Goal: Task Accomplishment & Management: Manage account settings

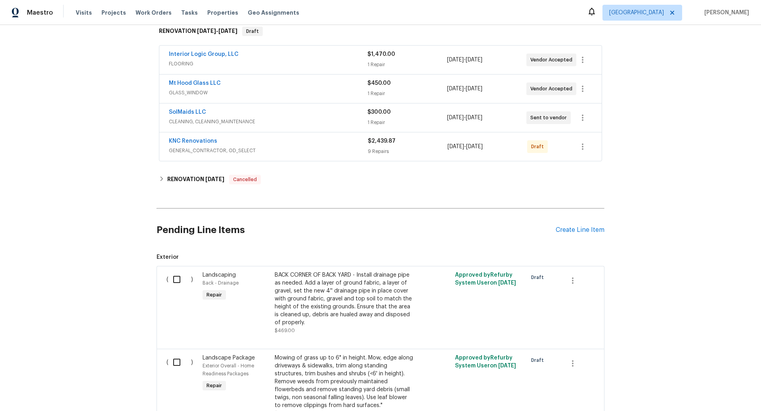
scroll to position [105, 0]
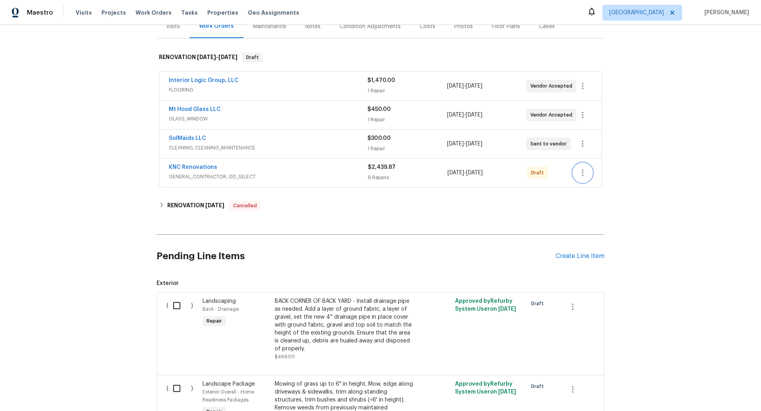
click at [584, 170] on icon "button" at bounding box center [583, 173] width 10 height 10
click at [600, 173] on li "Send to Vendor" at bounding box center [616, 171] width 86 height 13
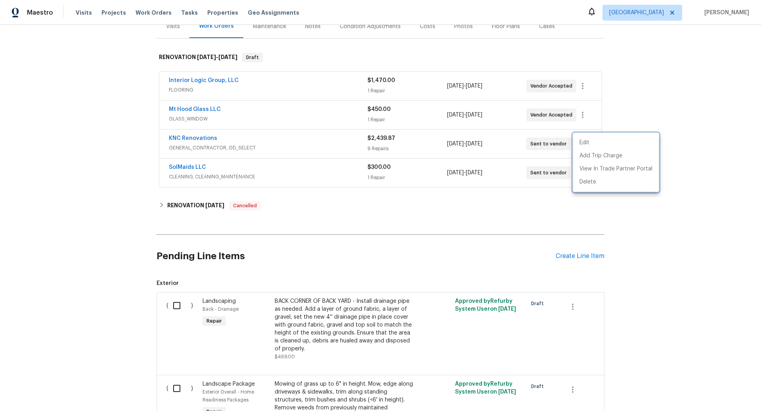
click at [195, 138] on div at bounding box center [380, 205] width 761 height 411
click at [195, 138] on link "KNC Renovations" at bounding box center [193, 139] width 48 height 6
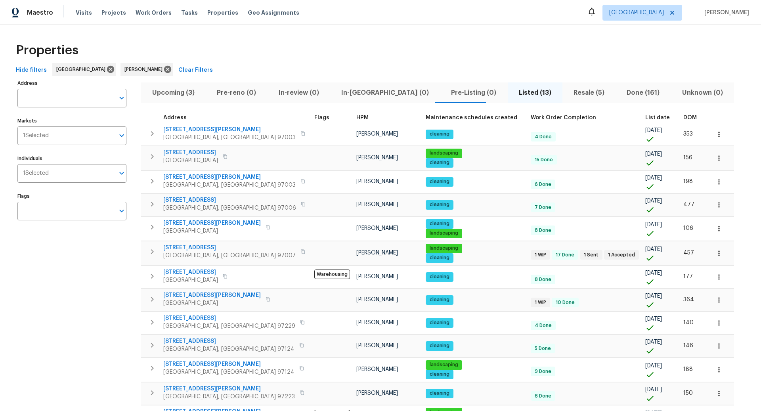
click at [173, 90] on span "Upcoming (3)" at bounding box center [173, 92] width 55 height 11
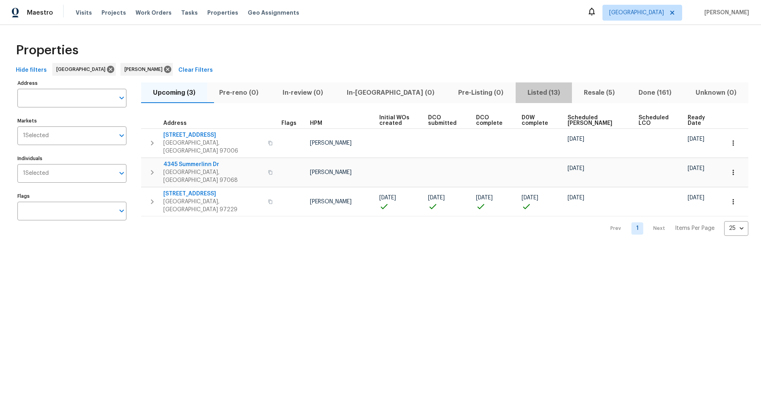
click at [522, 92] on span "Listed (13)" at bounding box center [544, 92] width 47 height 11
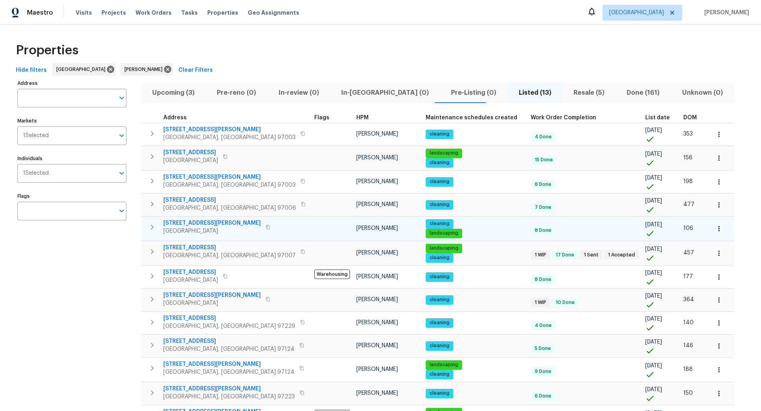
click at [153, 226] on icon "button" at bounding box center [152, 227] width 3 height 5
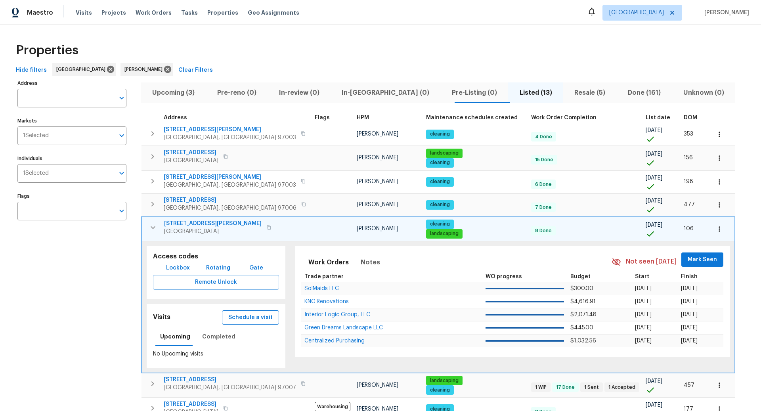
click at [242, 316] on span "Schedule a visit" at bounding box center [250, 318] width 44 height 10
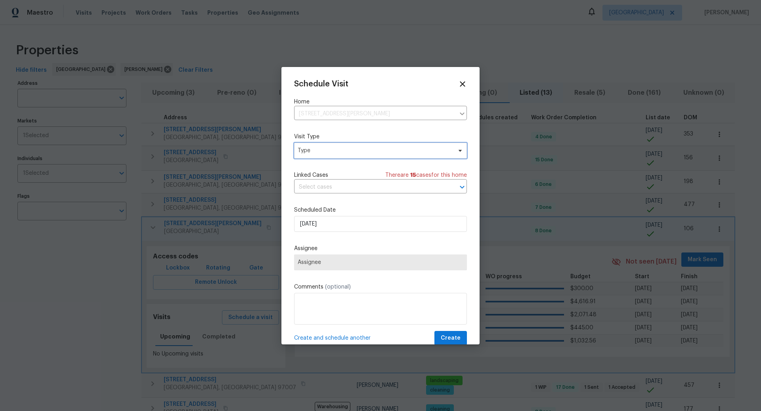
click at [343, 149] on span "Type" at bounding box center [375, 151] width 154 height 8
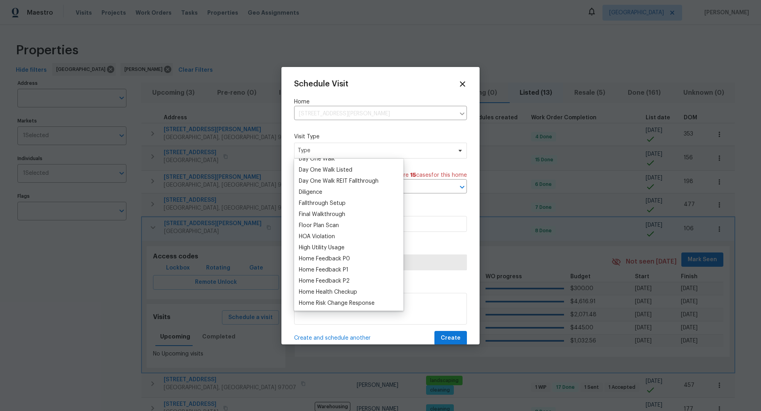
scroll to position [240, 0]
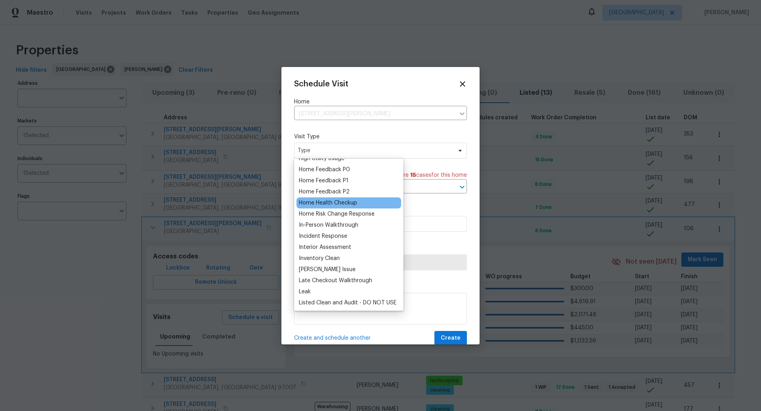
click at [337, 203] on div "Home Health Checkup" at bounding box center [328, 203] width 58 height 8
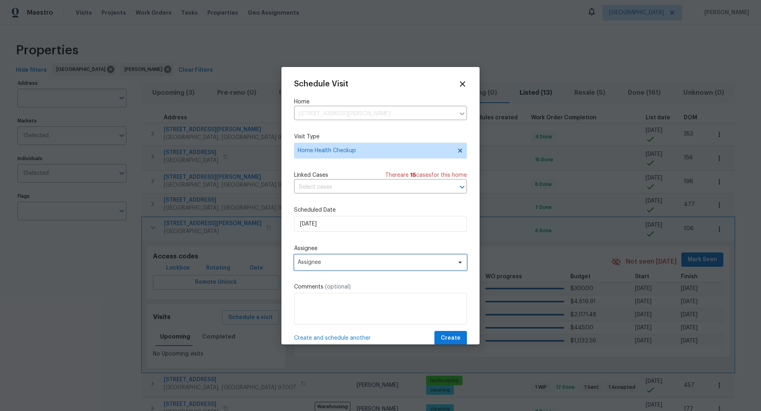
click at [336, 261] on span "Assignee" at bounding box center [375, 262] width 155 height 6
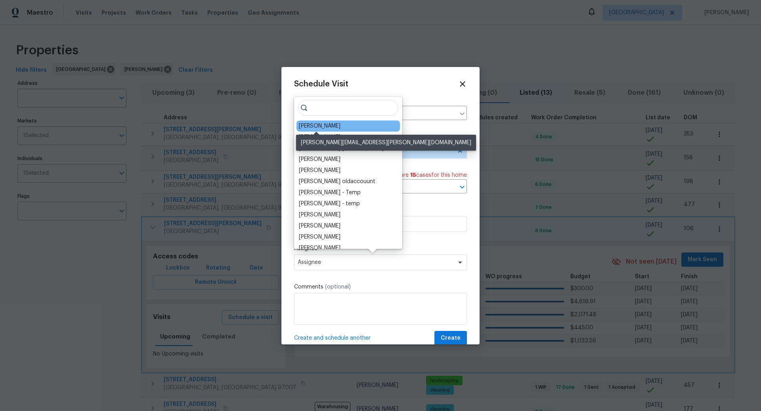
click at [323, 127] on div "[PERSON_NAME]" at bounding box center [320, 126] width 42 height 8
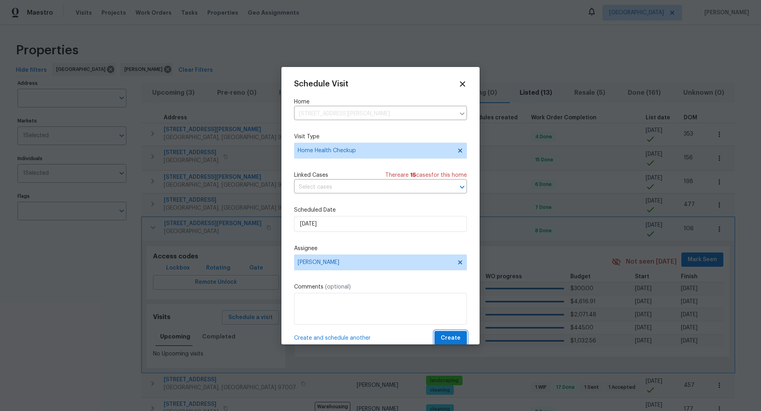
click at [452, 338] on span "Create" at bounding box center [451, 339] width 20 height 10
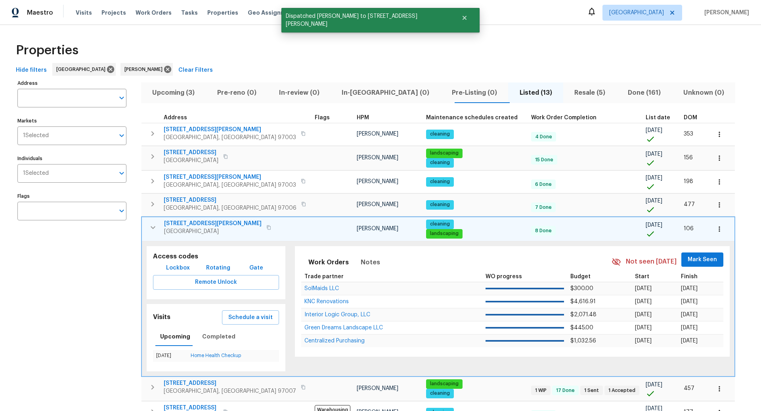
click at [267, 225] on icon "button" at bounding box center [269, 227] width 4 height 4
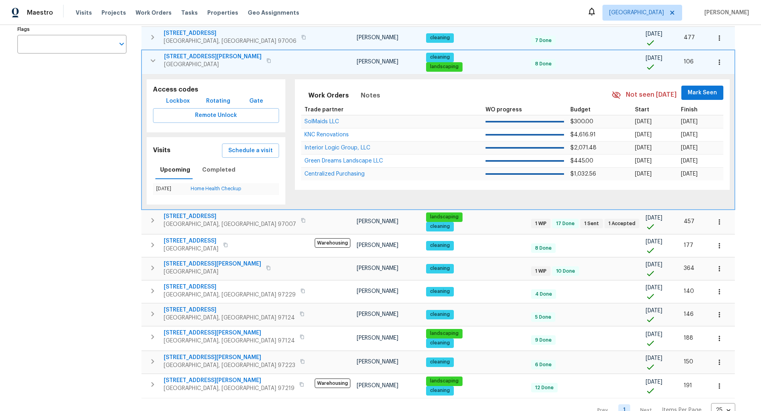
scroll to position [182, 0]
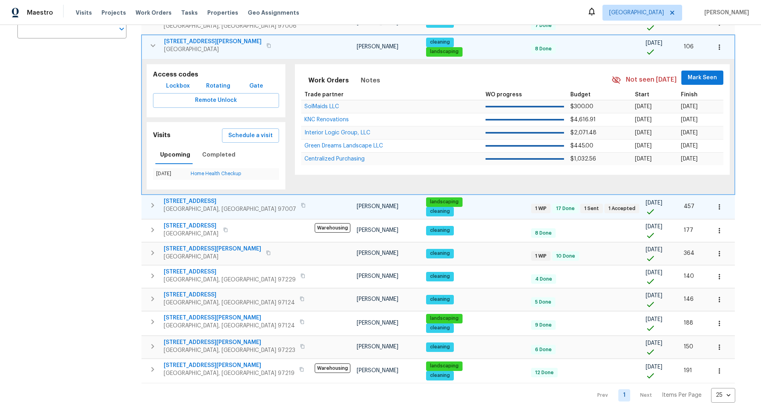
click at [154, 203] on icon "button" at bounding box center [153, 206] width 10 height 10
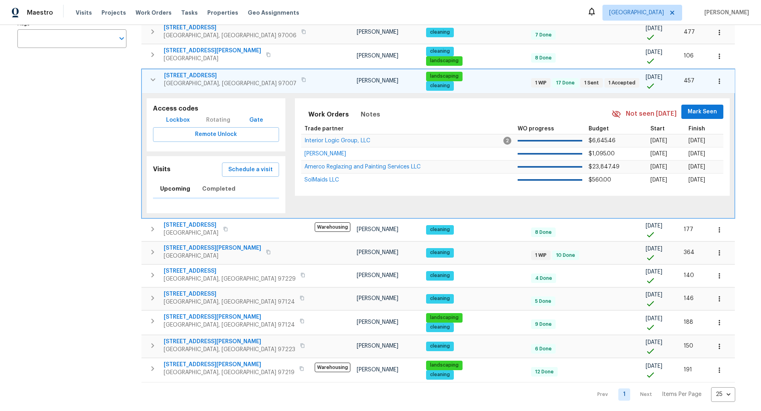
scroll to position [179, 0]
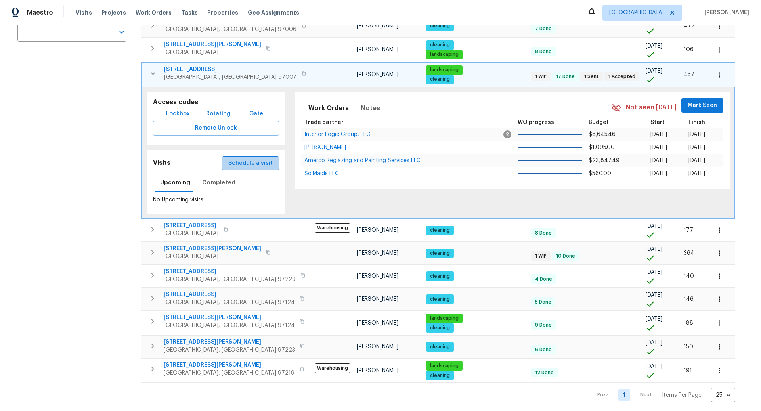
click at [244, 163] on span "Schedule a visit" at bounding box center [250, 164] width 44 height 10
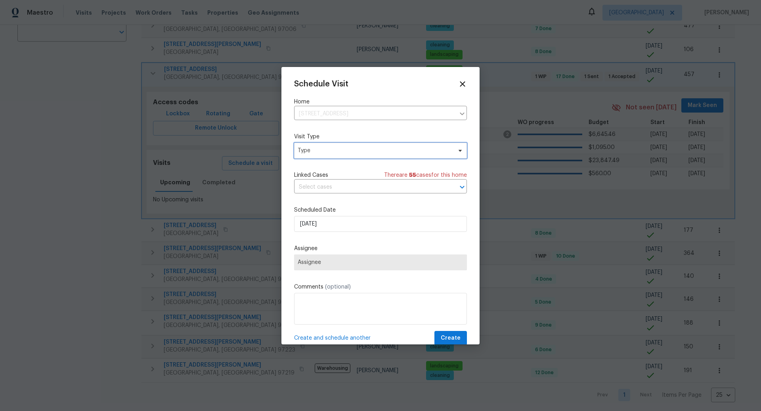
click at [337, 146] on span "Type" at bounding box center [380, 151] width 173 height 16
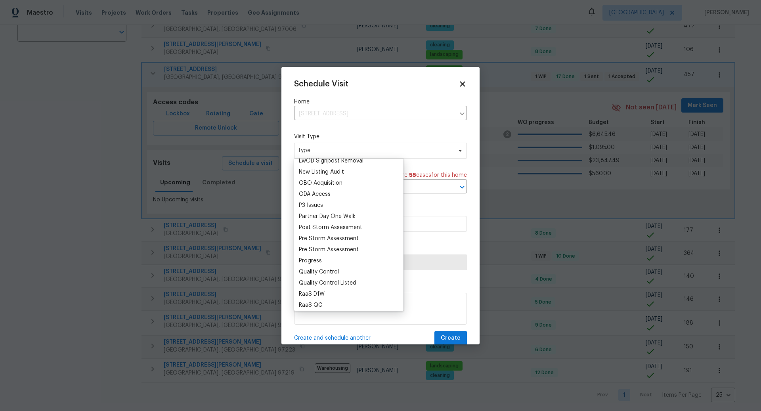
scroll to position [445, 0]
click at [307, 252] on div "Progress" at bounding box center [310, 254] width 23 height 8
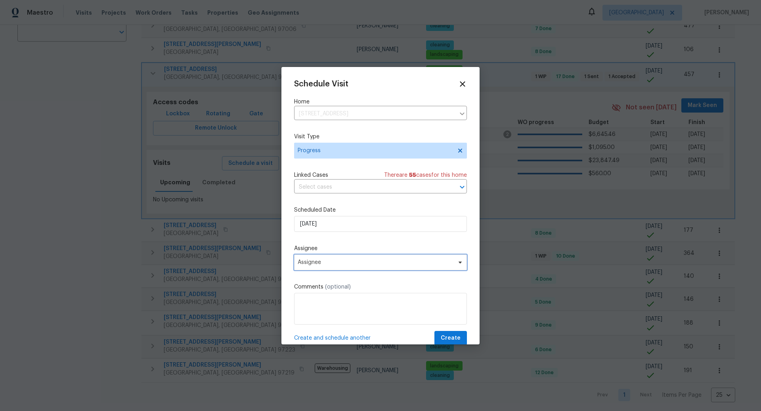
click at [334, 262] on span "Assignee" at bounding box center [375, 262] width 155 height 6
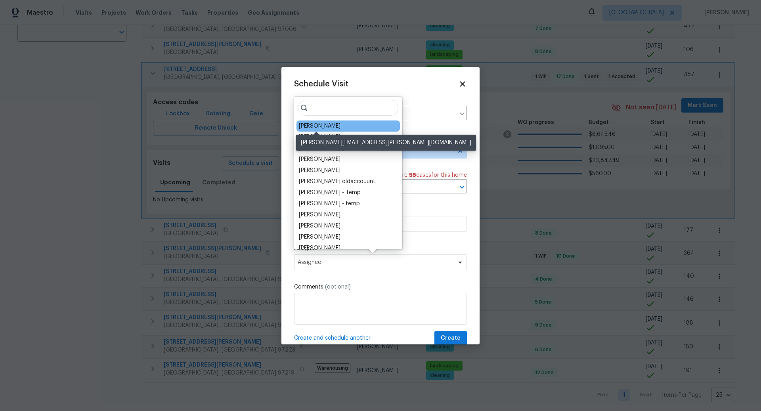
click at [326, 124] on div "[PERSON_NAME]" at bounding box center [320, 126] width 42 height 8
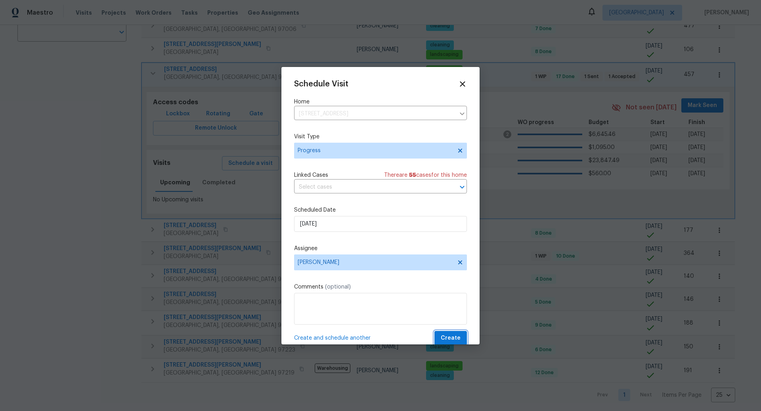
click at [450, 337] on span "Create" at bounding box center [451, 339] width 20 height 10
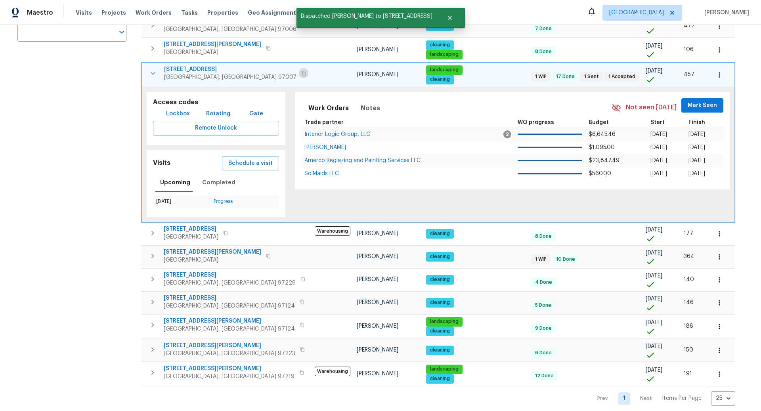
click at [301, 72] on icon "button" at bounding box center [303, 73] width 5 height 5
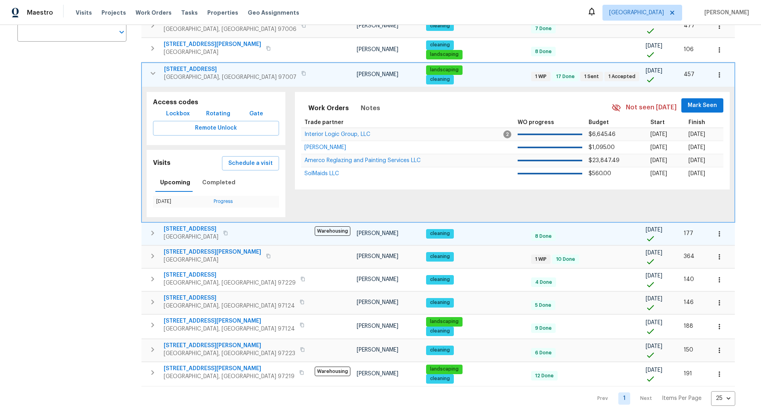
click at [152, 228] on icon "button" at bounding box center [153, 233] width 10 height 10
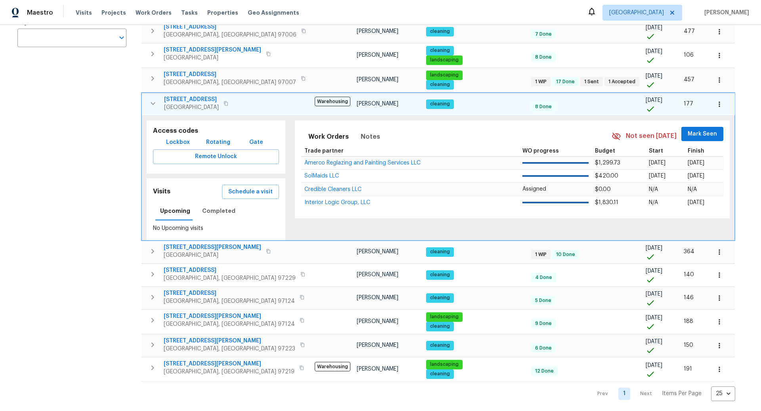
scroll to position [179, 0]
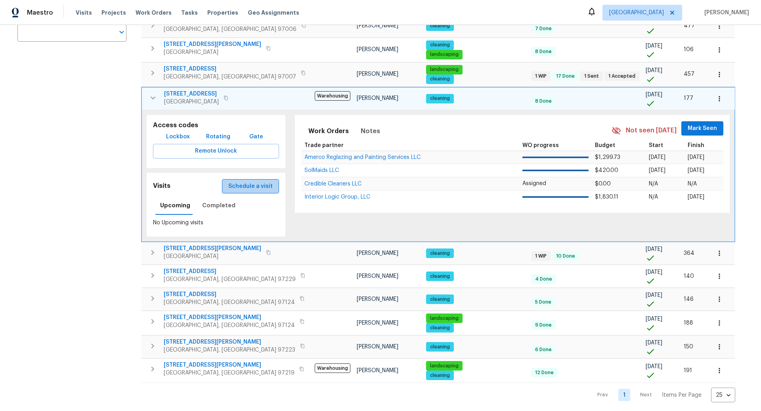
click at [244, 184] on span "Schedule a visit" at bounding box center [250, 187] width 44 height 10
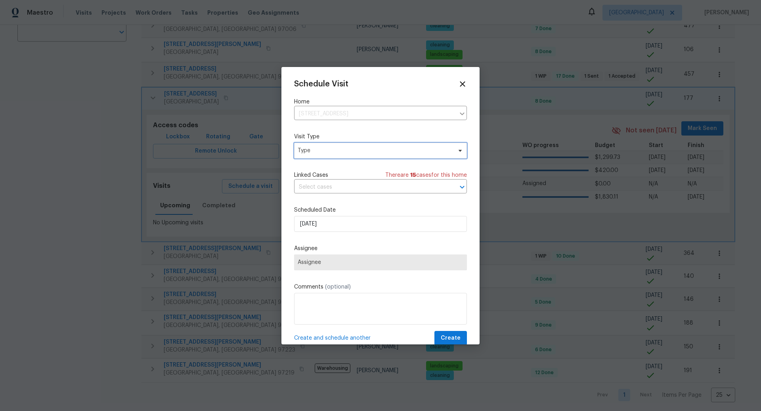
click at [355, 151] on span "Type" at bounding box center [375, 151] width 154 height 8
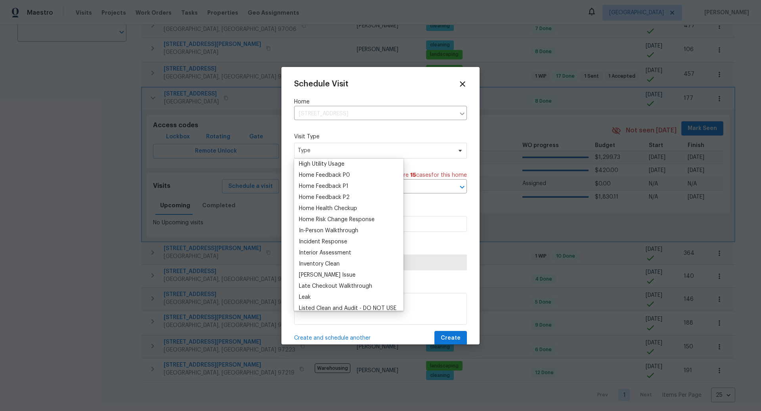
scroll to position [235, 0]
click at [330, 207] on div "Home Health Checkup" at bounding box center [328, 208] width 58 height 8
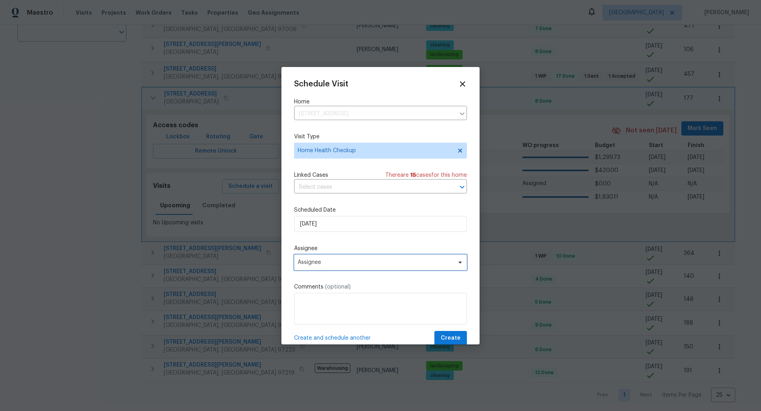
click at [329, 260] on span "Assignee" at bounding box center [375, 262] width 155 height 6
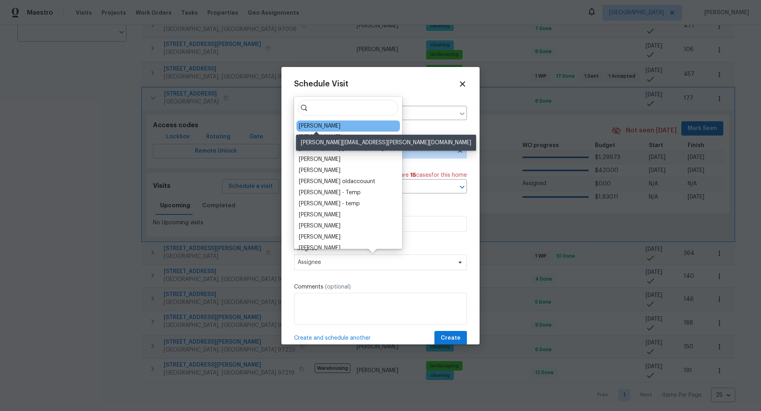
click at [318, 127] on div "[PERSON_NAME]" at bounding box center [320, 126] width 42 height 8
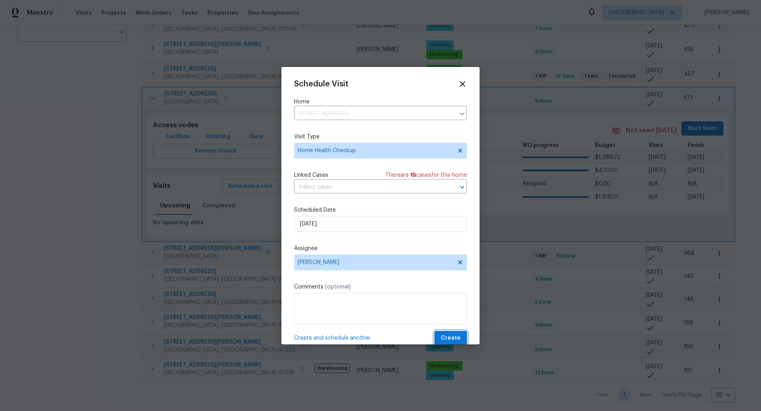
click at [453, 336] on span "Create" at bounding box center [451, 339] width 20 height 10
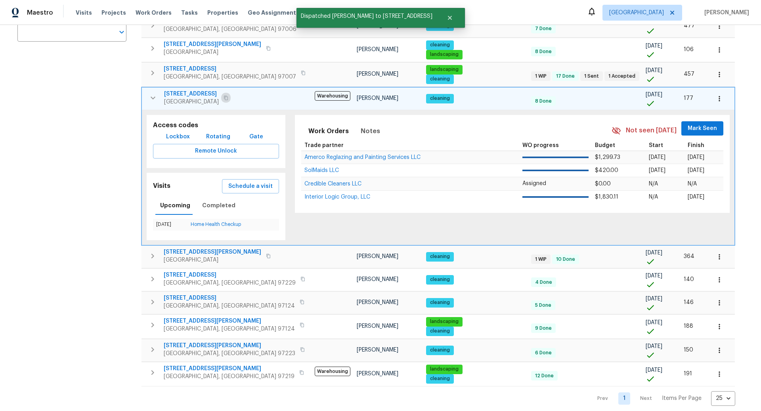
click at [228, 96] on icon "button" at bounding box center [226, 98] width 5 height 5
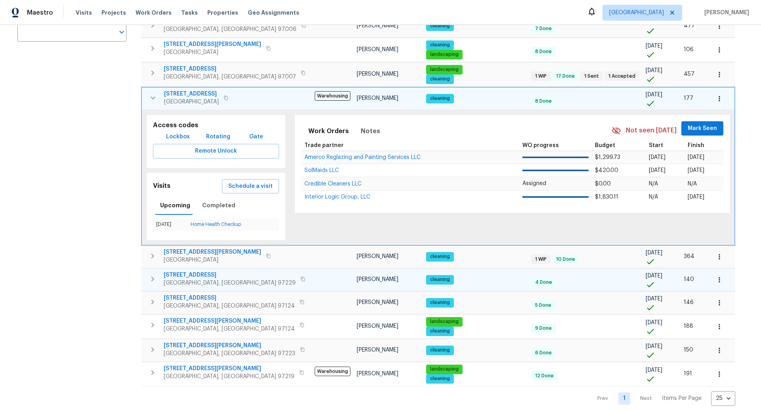
scroll to position [182, 0]
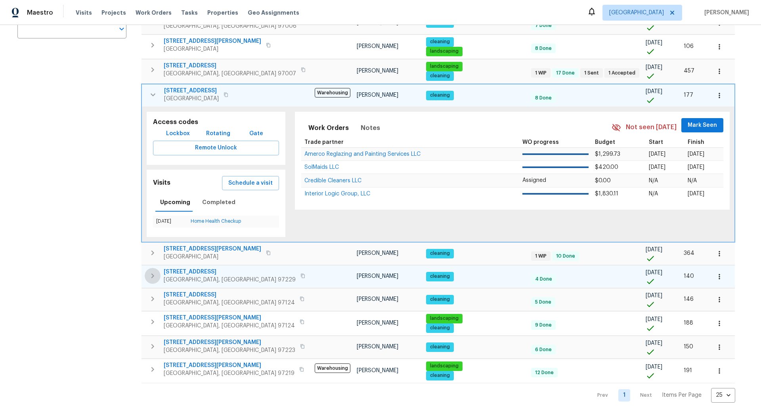
click at [155, 274] on icon "button" at bounding box center [153, 276] width 10 height 10
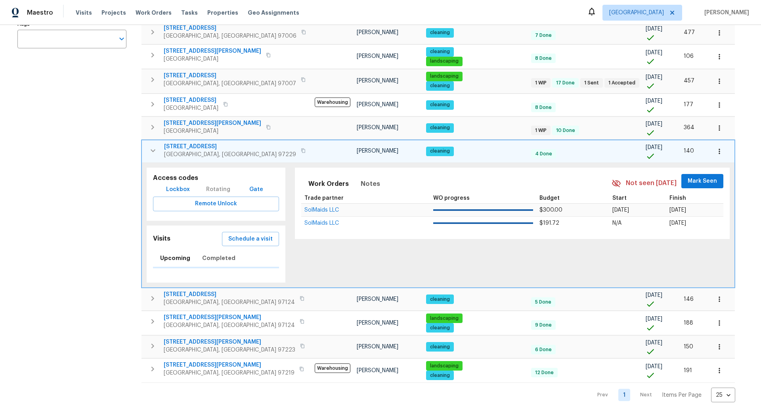
scroll to position [179, 0]
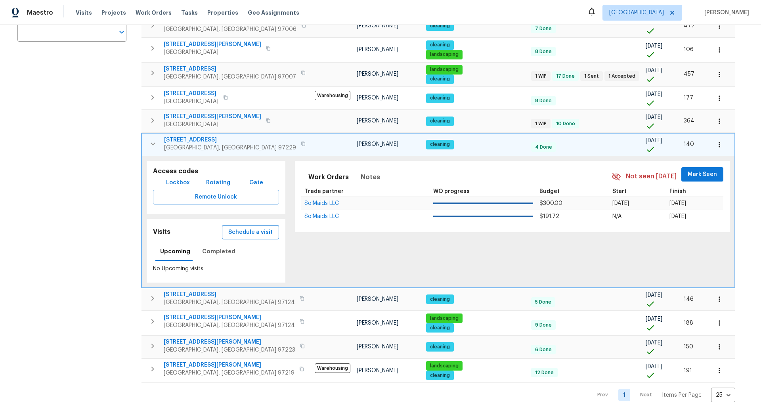
click at [240, 230] on span "Schedule a visit" at bounding box center [250, 233] width 44 height 10
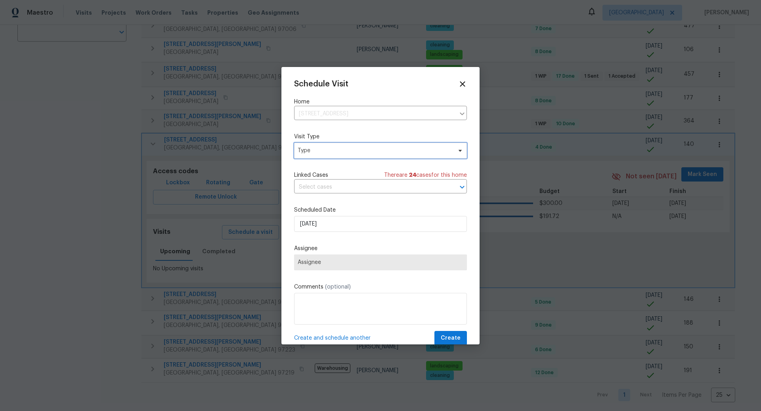
click at [321, 151] on span "Type" at bounding box center [375, 151] width 154 height 8
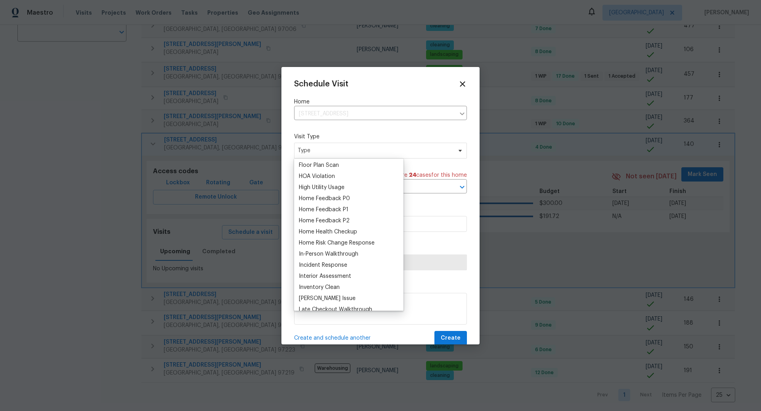
scroll to position [210, 0]
click at [332, 232] on div "Home Health Checkup" at bounding box center [328, 233] width 58 height 8
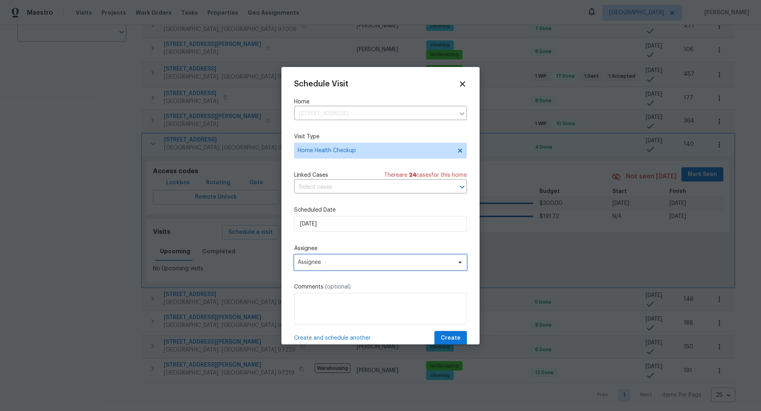
click at [336, 264] on span "Assignee" at bounding box center [375, 262] width 155 height 6
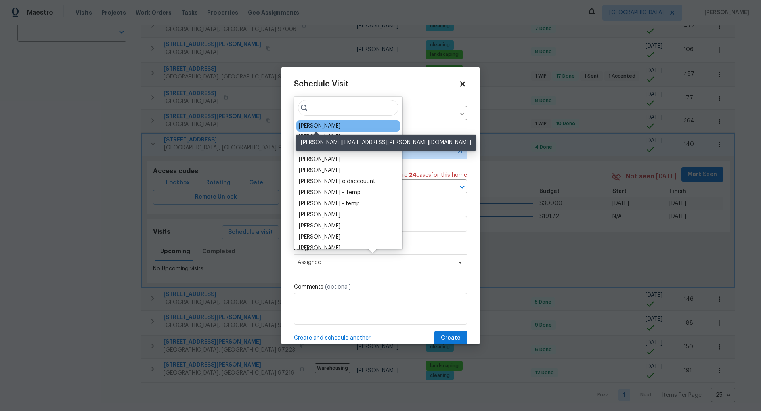
click at [315, 127] on div "[PERSON_NAME]" at bounding box center [320, 126] width 42 height 8
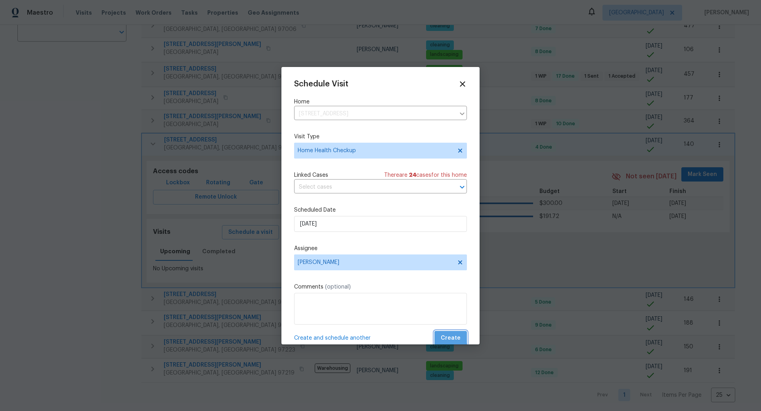
click at [450, 336] on span "Create" at bounding box center [451, 339] width 20 height 10
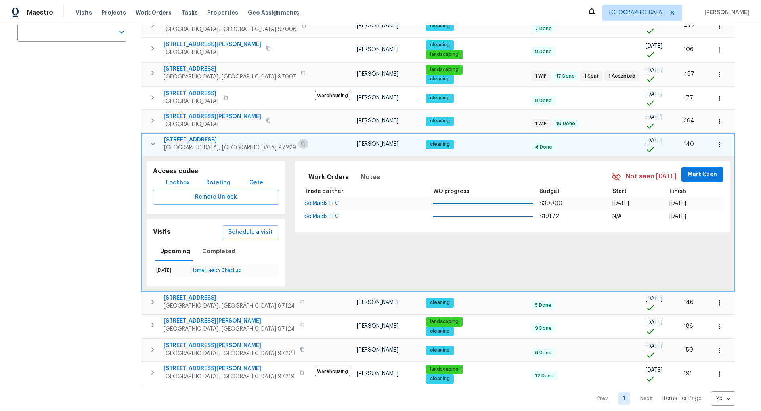
click at [301, 142] on icon "button" at bounding box center [303, 144] width 4 height 4
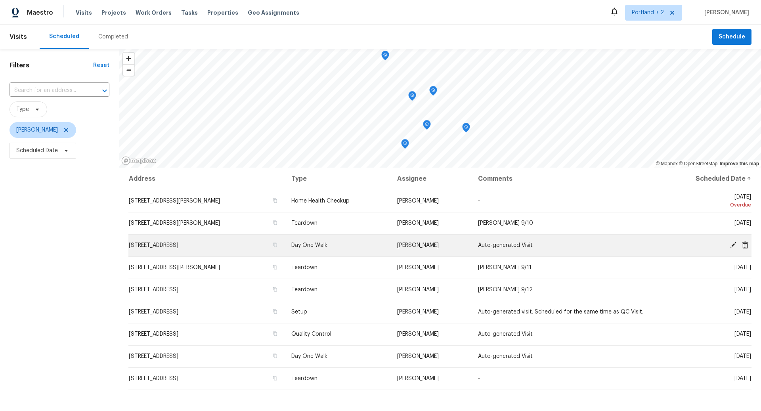
click at [733, 245] on icon at bounding box center [734, 245] width 6 height 6
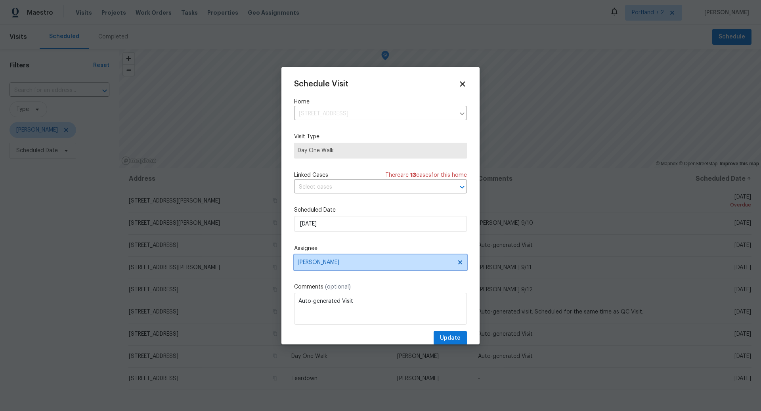
click at [380, 262] on span "[PERSON_NAME]" at bounding box center [375, 262] width 155 height 6
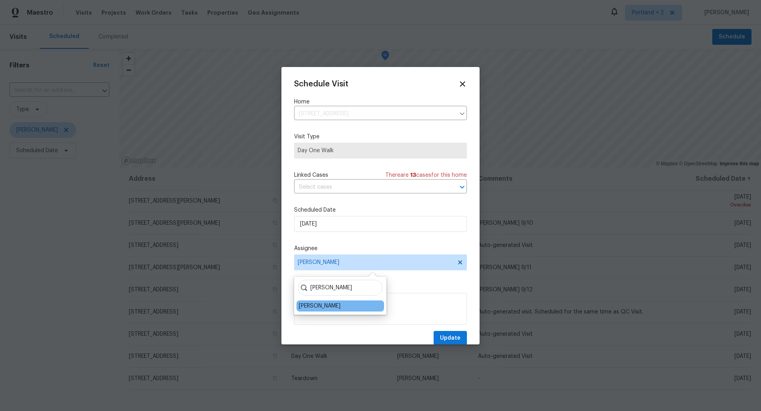
type input "Karen"
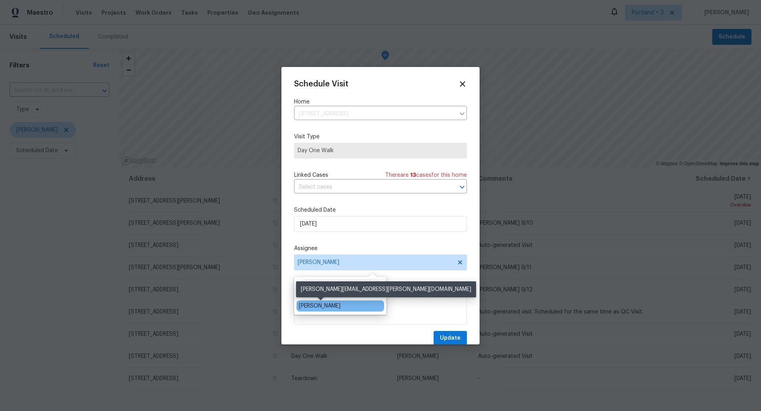
click at [325, 306] on div "Karen Mattingley" at bounding box center [320, 306] width 42 height 8
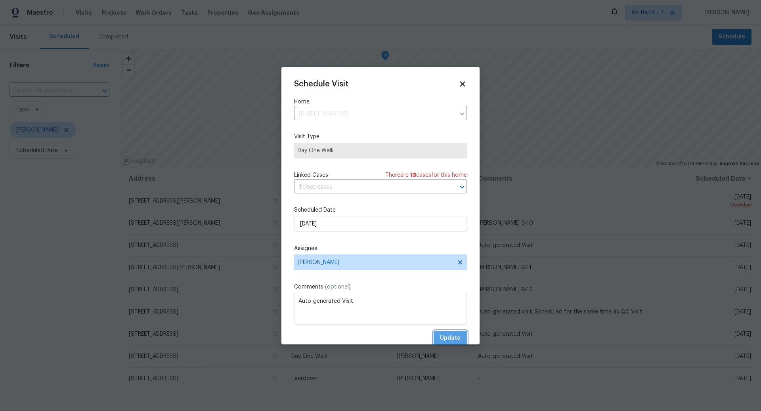
click at [454, 336] on span "Update" at bounding box center [450, 339] width 21 height 10
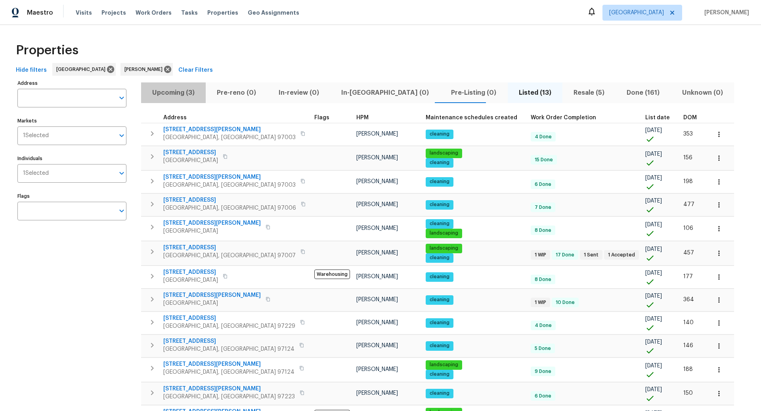
click at [179, 94] on span "Upcoming (3)" at bounding box center [173, 92] width 55 height 11
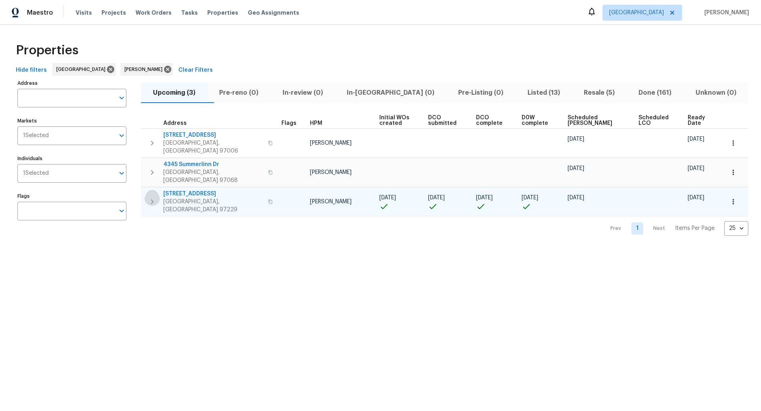
click at [153, 199] on icon "button" at bounding box center [152, 201] width 3 height 5
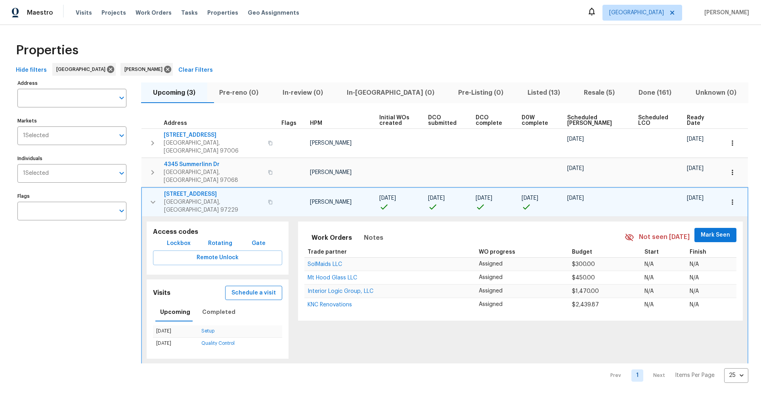
click at [255, 288] on span "Schedule a visit" at bounding box center [254, 293] width 44 height 10
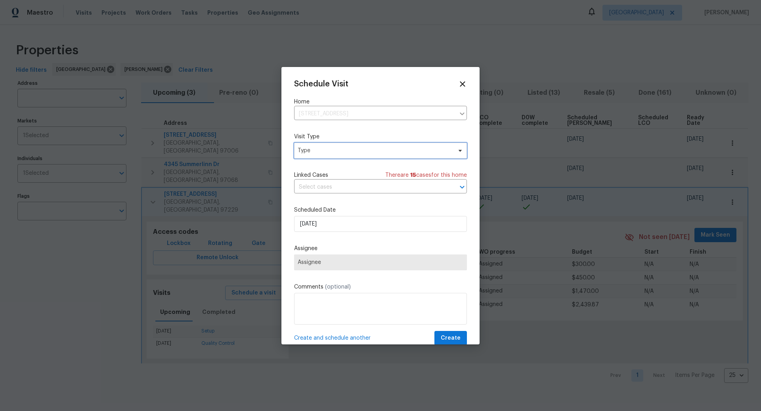
click at [349, 148] on span "Type" at bounding box center [375, 151] width 154 height 8
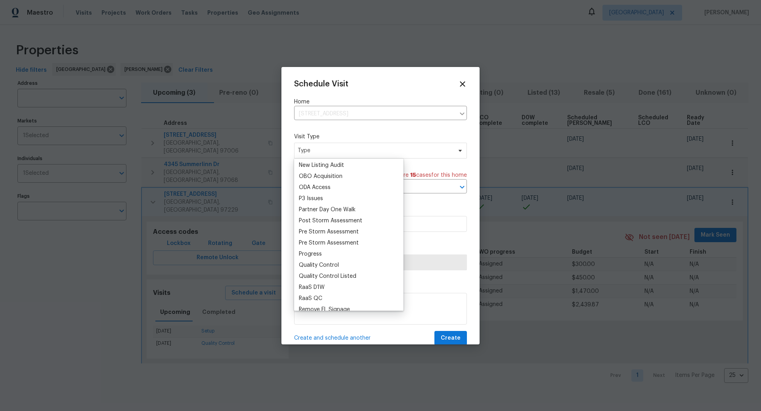
scroll to position [447, 0]
click at [311, 250] on div "Progress" at bounding box center [310, 251] width 23 height 8
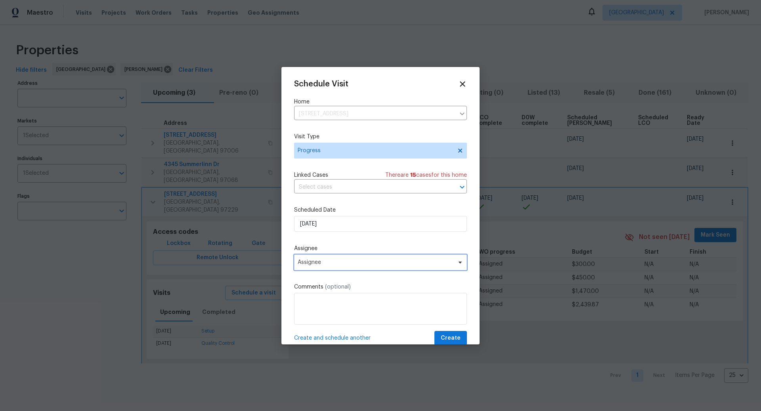
click at [339, 263] on span "Assignee" at bounding box center [375, 262] width 155 height 6
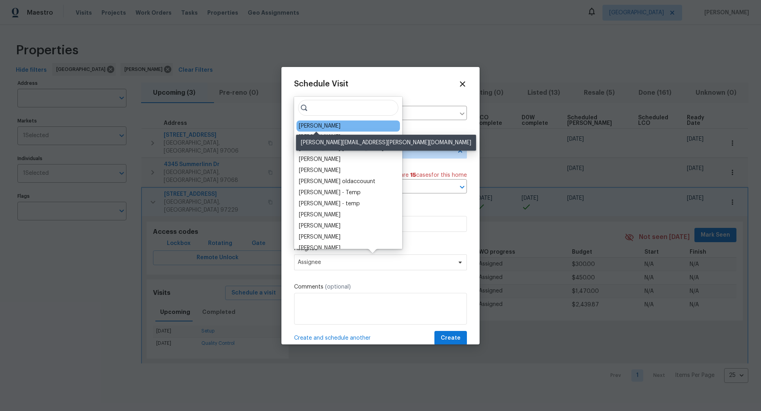
click at [315, 126] on div "[PERSON_NAME]" at bounding box center [320, 126] width 42 height 8
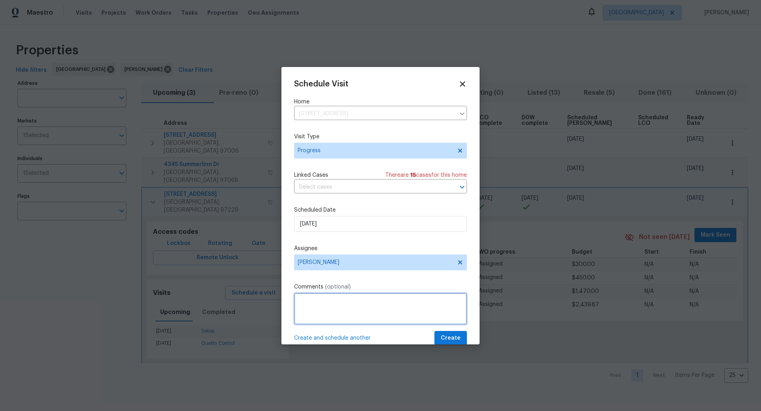
click at [404, 302] on textarea at bounding box center [380, 309] width 173 height 32
click at [330, 303] on textarea "Day 1 with GC" at bounding box center [380, 309] width 173 height 32
type textarea "Walk with GC and Karen"
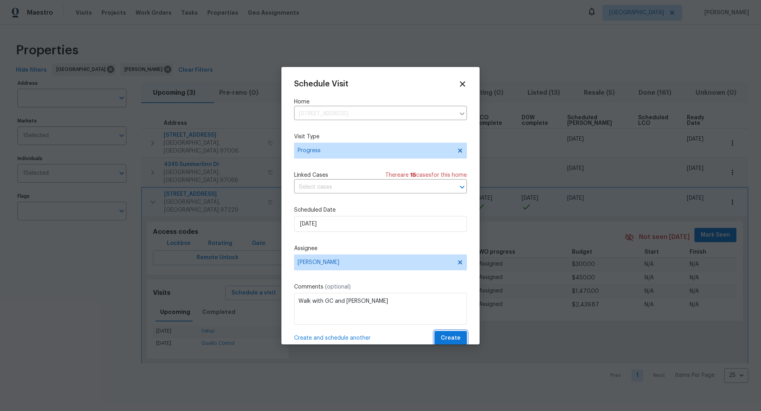
click at [456, 338] on span "Create" at bounding box center [451, 339] width 20 height 10
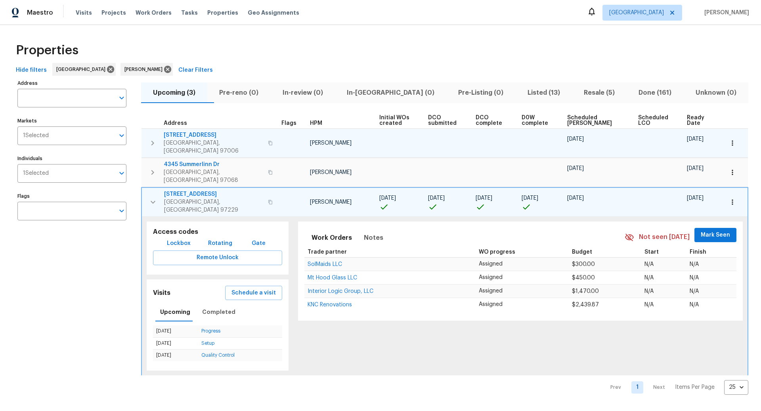
click at [152, 138] on icon "button" at bounding box center [153, 143] width 10 height 10
